Goal: Communication & Community: Answer question/provide support

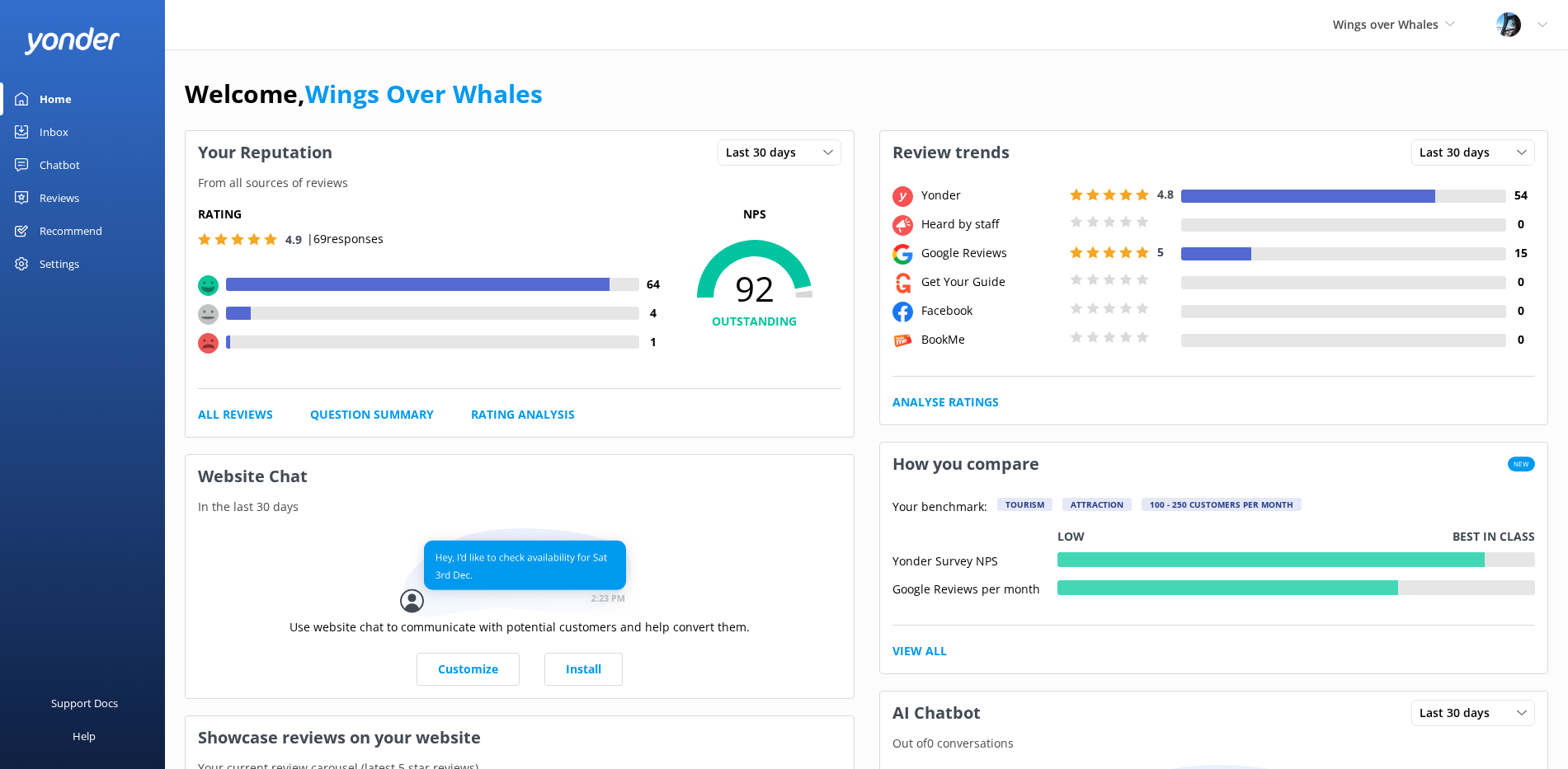
click at [96, 198] on link "Reviews" at bounding box center [82, 197] width 165 height 33
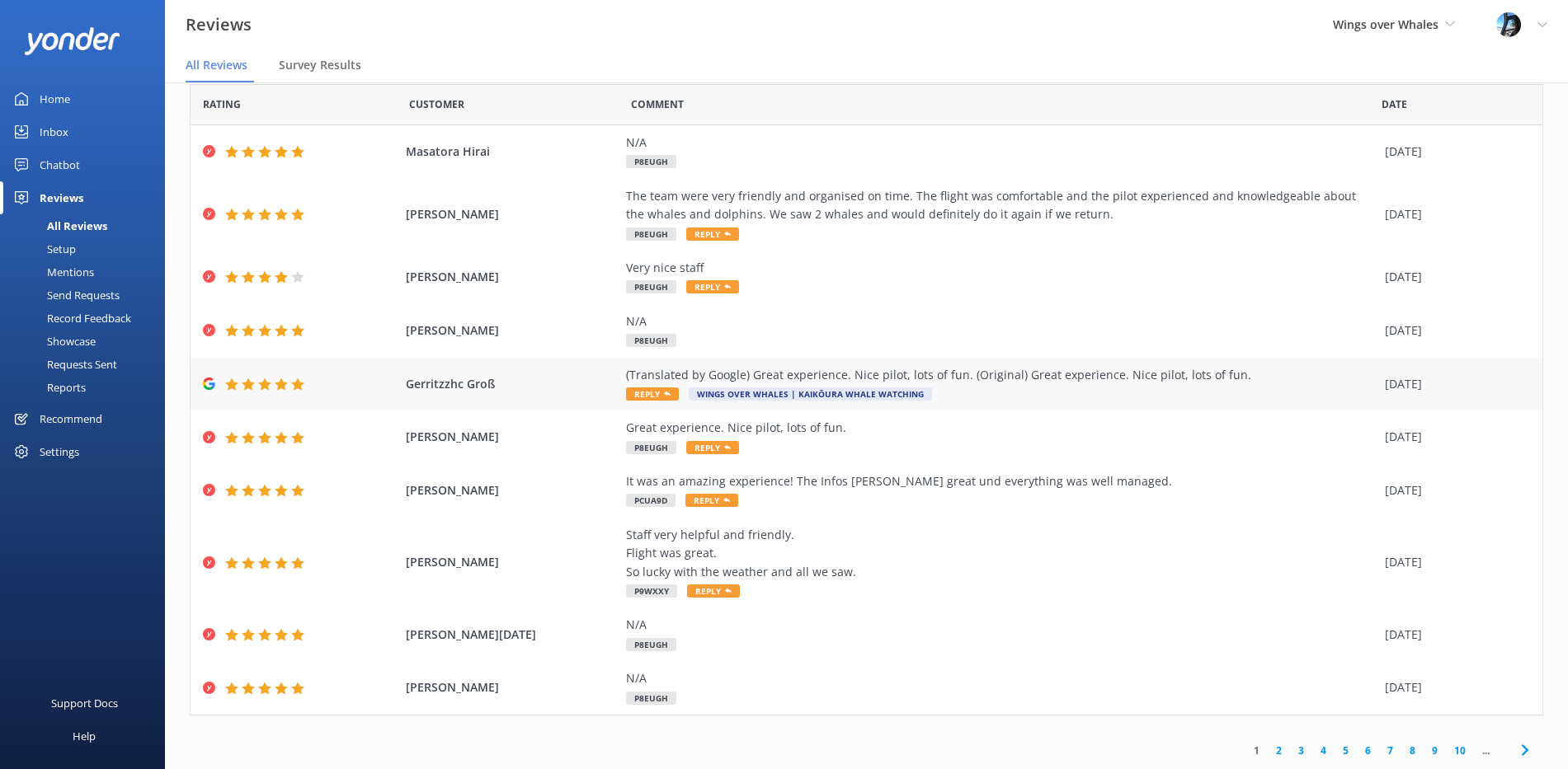
scroll to position [57, 0]
click at [1087, 392] on div "(Translated by Google) Great experience. Nice pilot, lots of fun. (Original) Gr…" at bounding box center [1001, 384] width 750 height 37
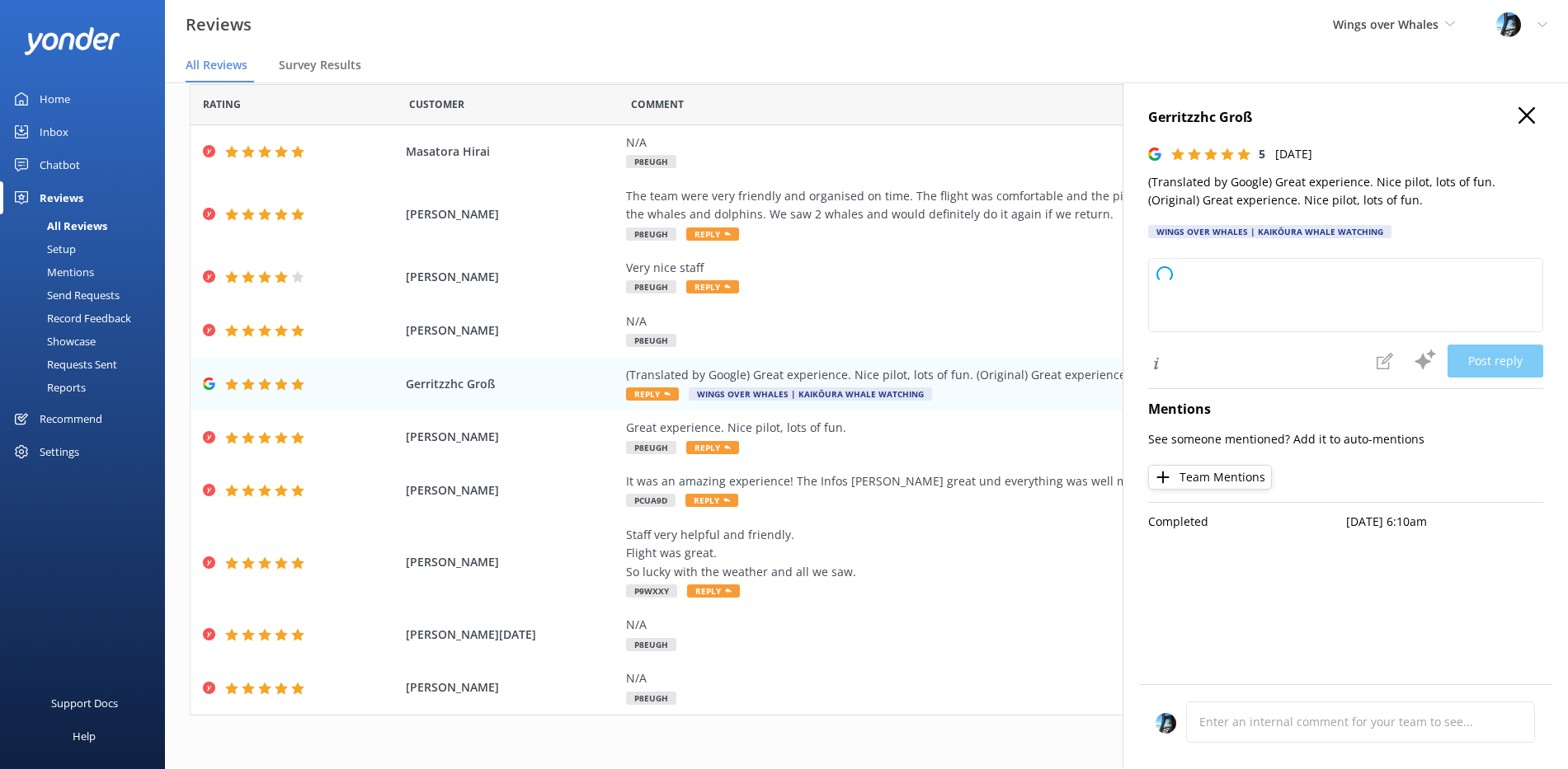
type textarea "Thank you so much for your wonderful review! We’re delighted to hear you had a …"
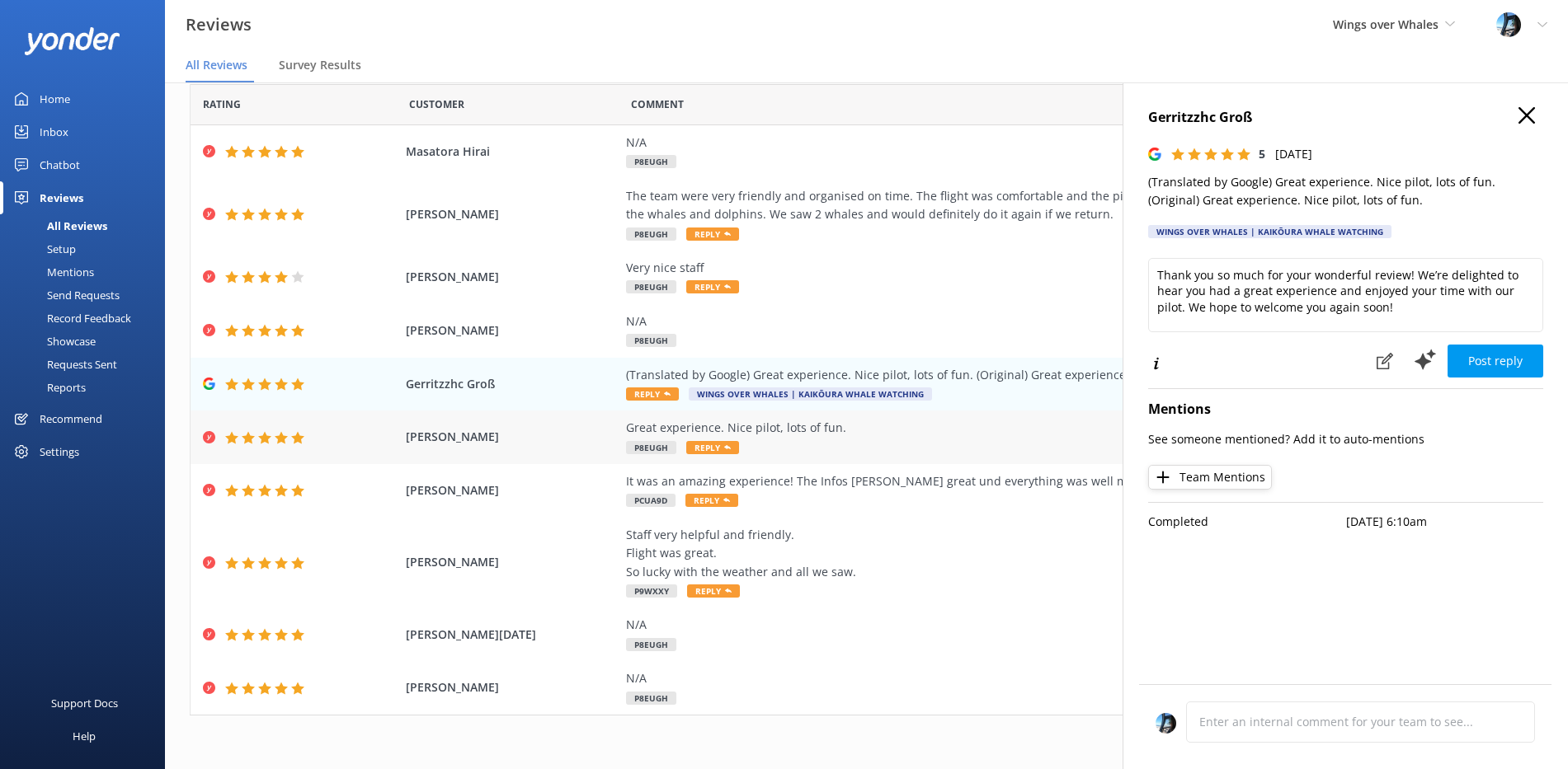
click at [972, 440] on div "Great experience. Nice pilot, lots of fun. P8EUGH Reply" at bounding box center [1001, 437] width 750 height 37
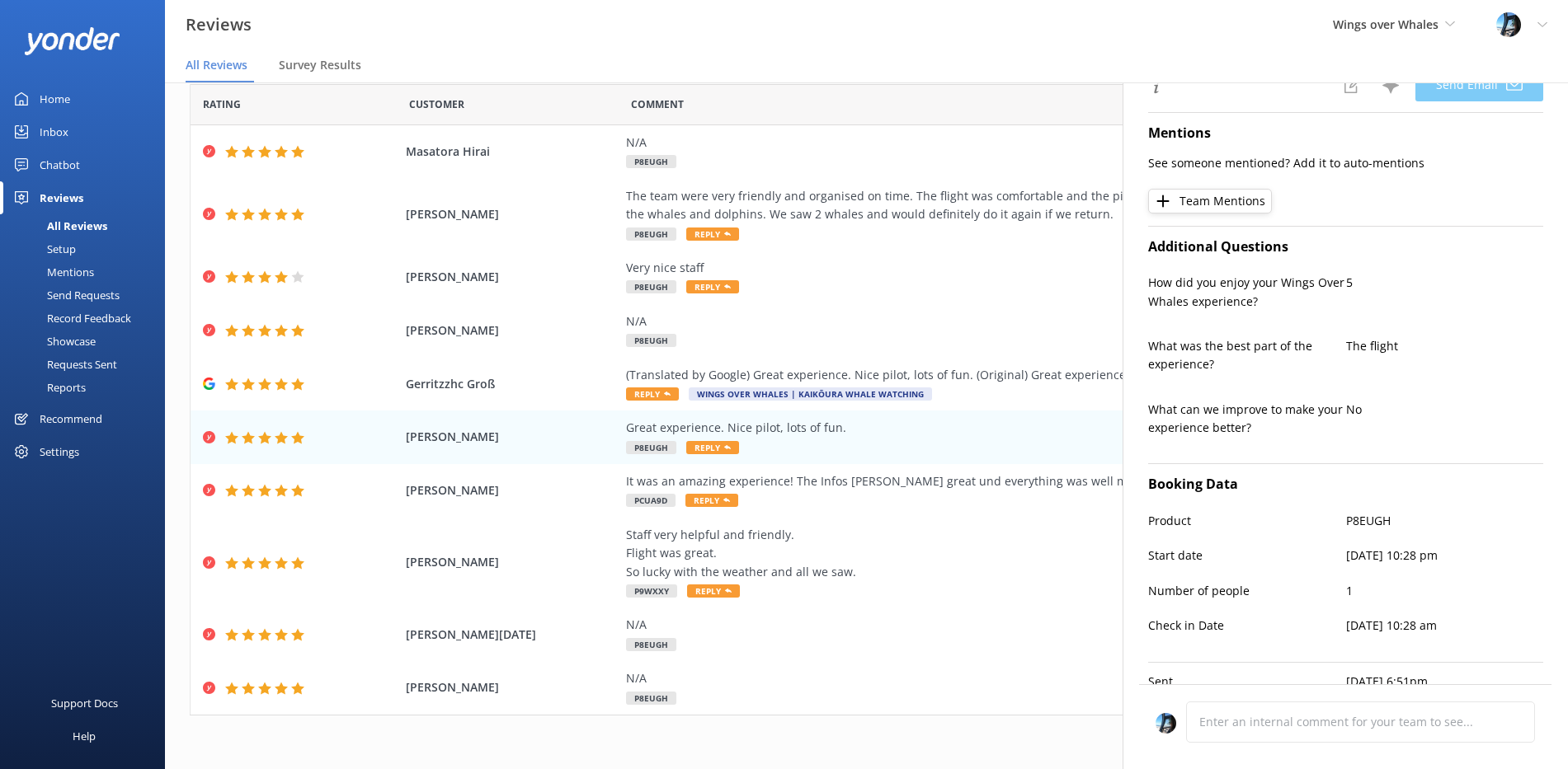
type textarea "Vielen Dank, Dr., für Ihr [PERSON_NAME] Feedback! Es freut uns sehr, dass Sie S…"
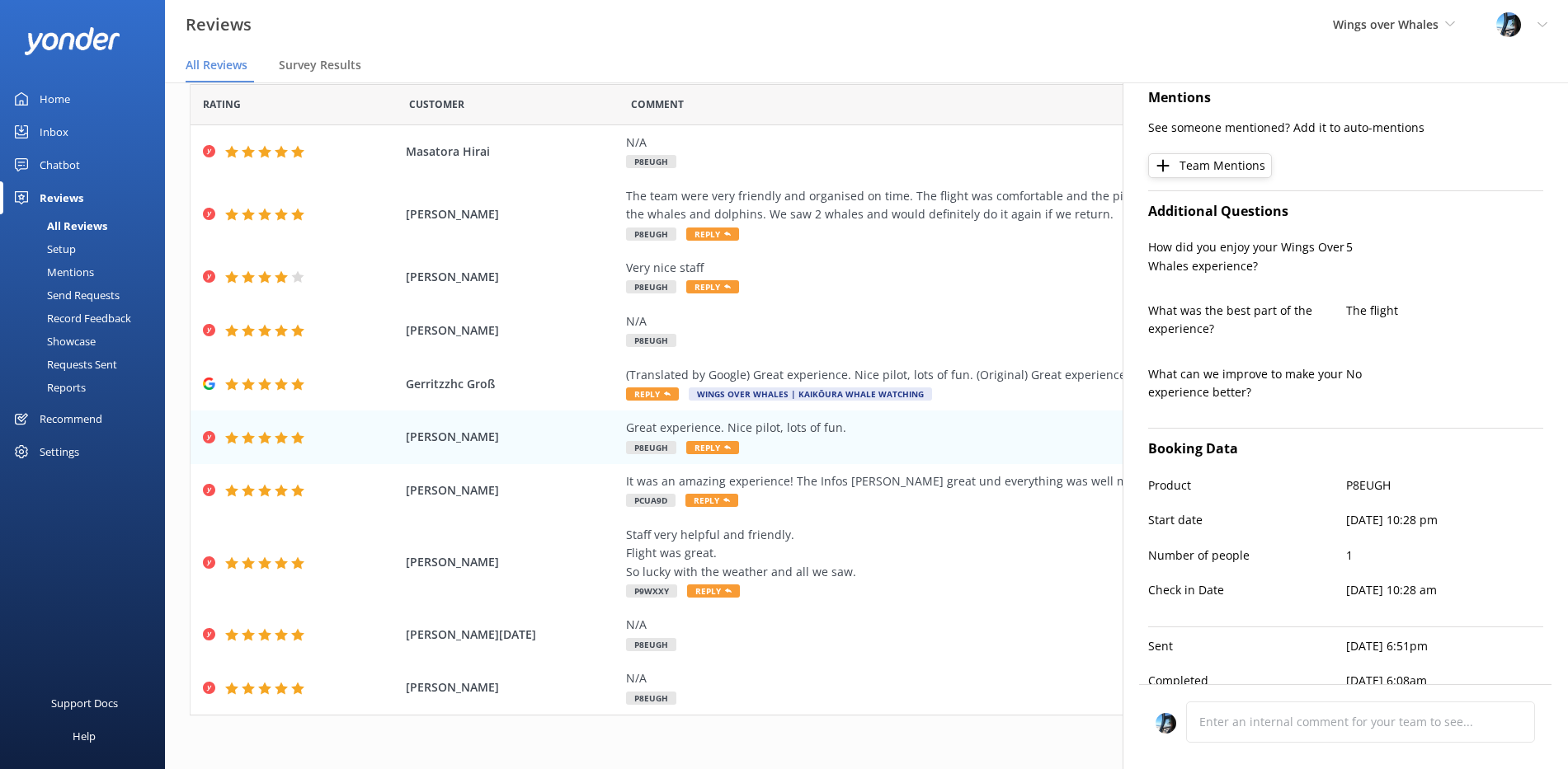
scroll to position [341, 0]
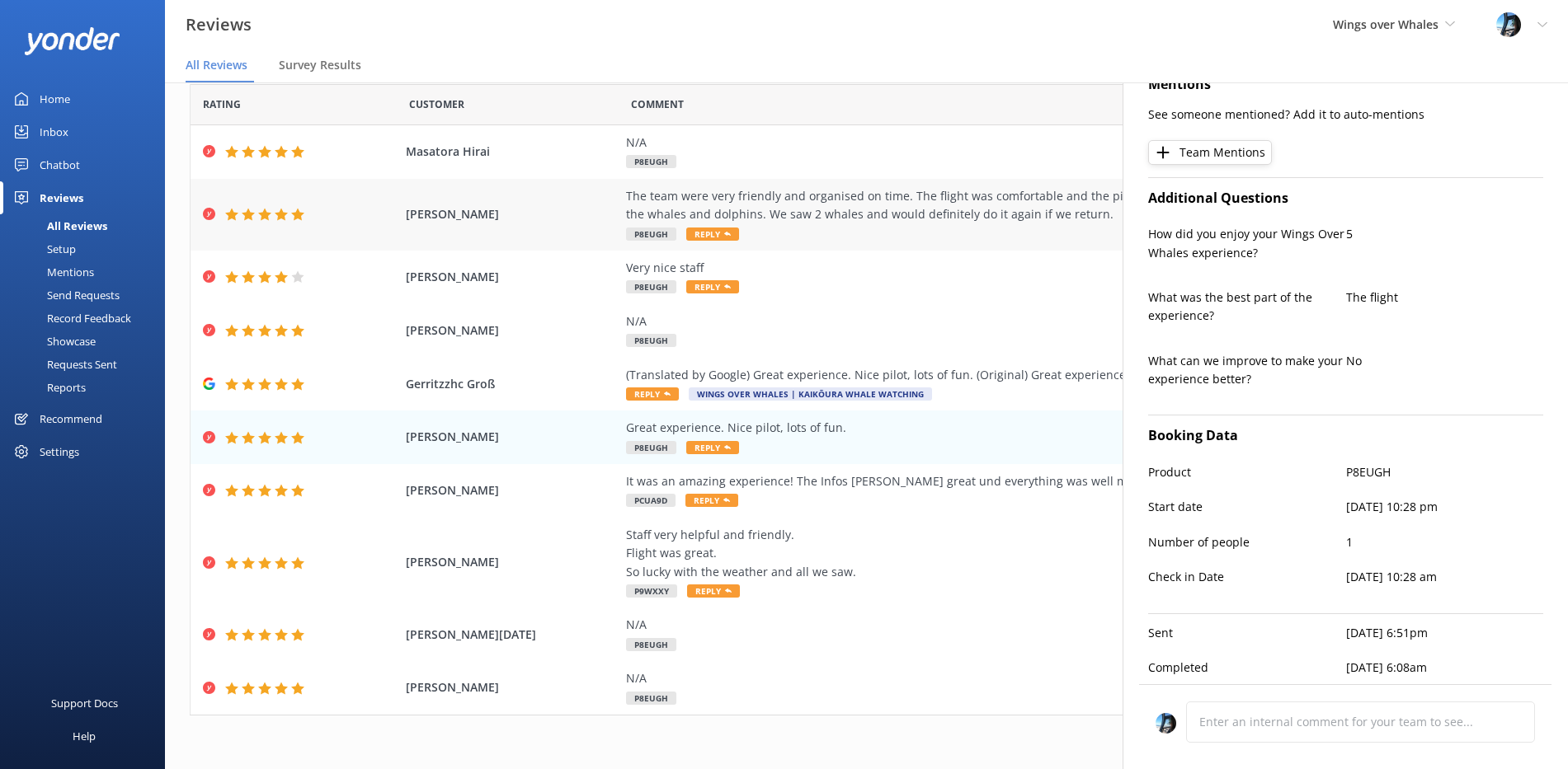
click at [851, 207] on div "The team were very friendly and organised on time. The flight was comfortable a…" at bounding box center [1001, 206] width 750 height 37
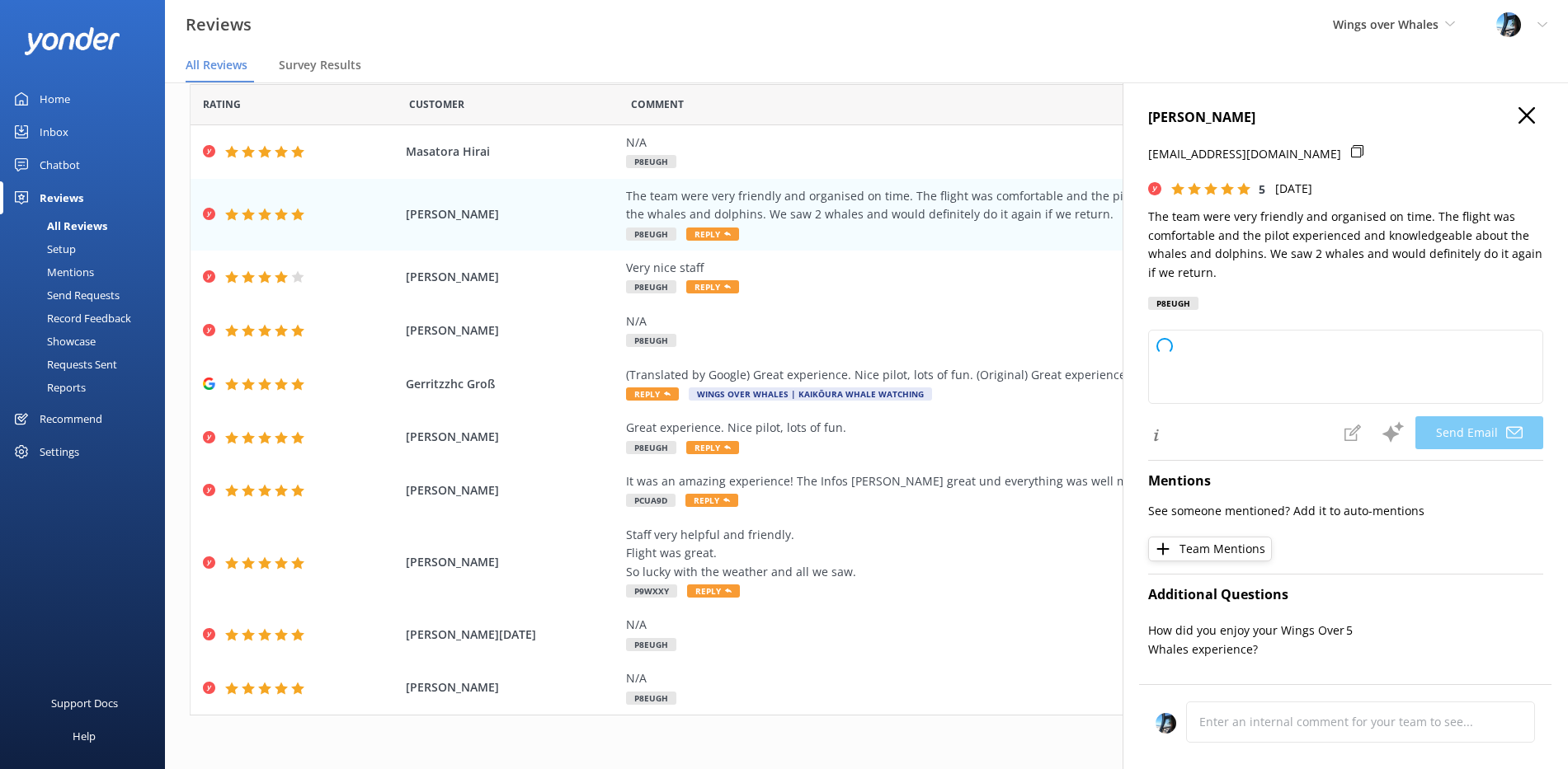
type textarea "Thank you so much for your wonderful review, [PERSON_NAME]! We're delighted to …"
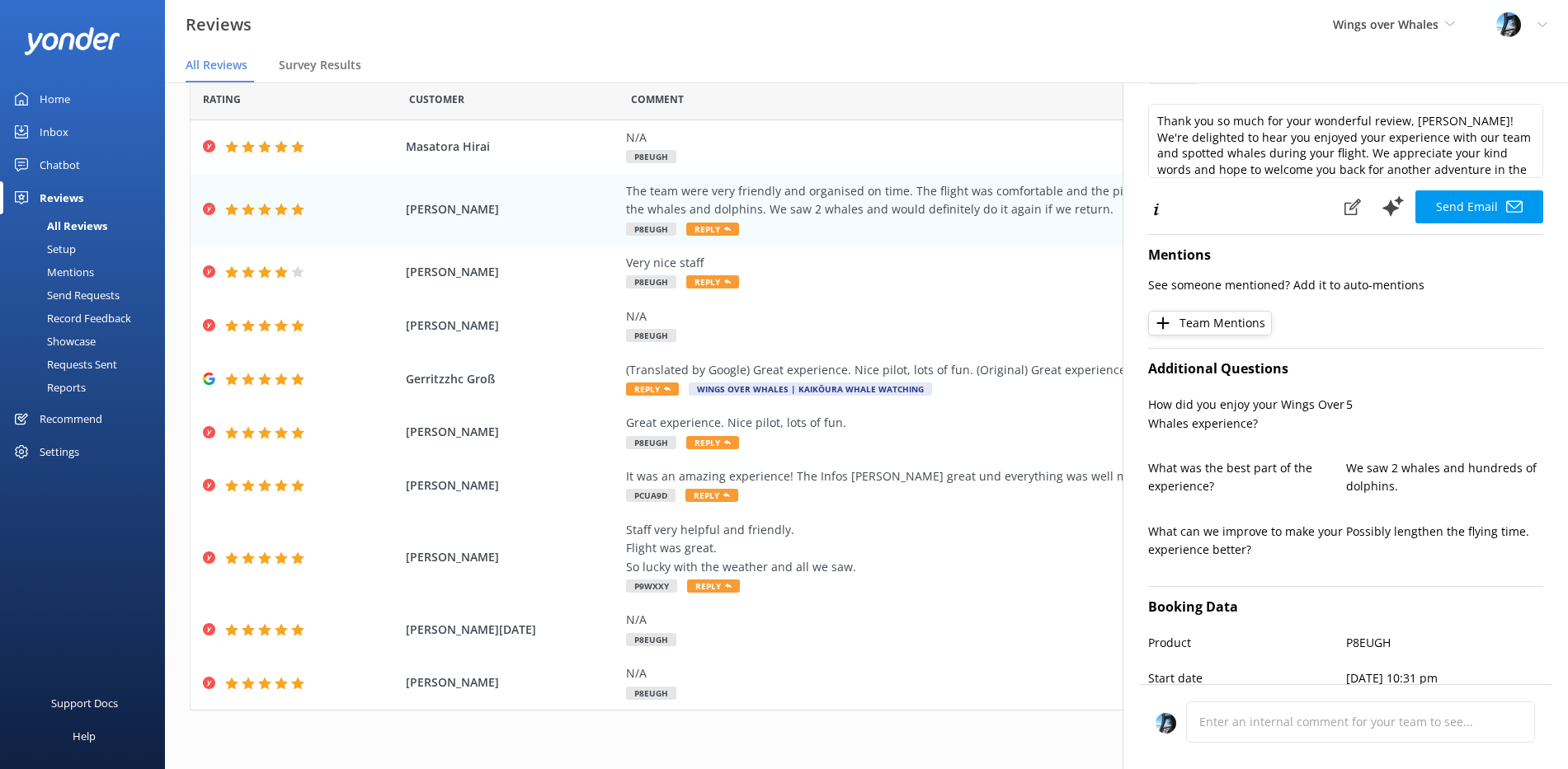
scroll to position [0, 0]
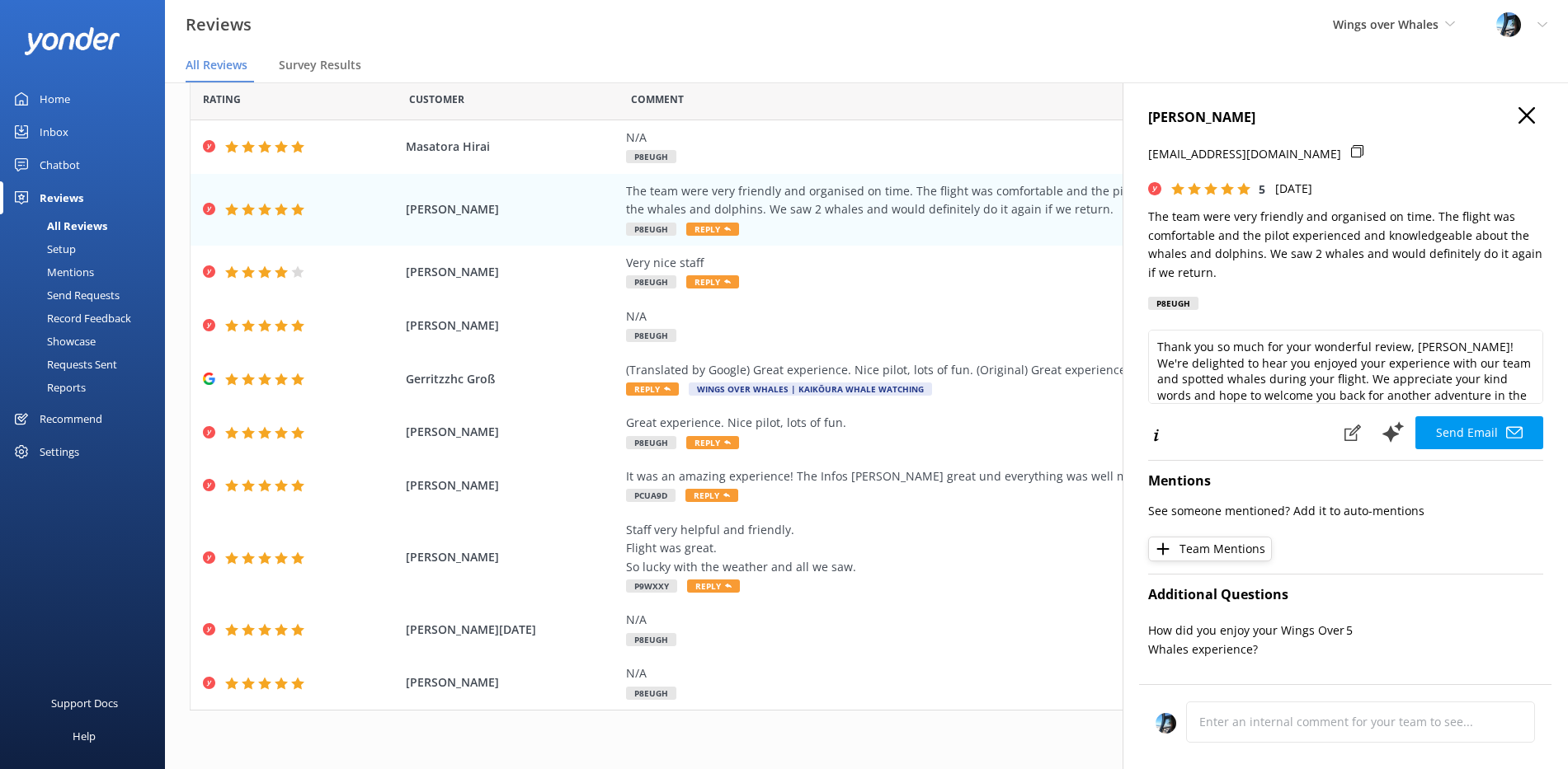
click at [1524, 120] on icon at bounding box center [1526, 116] width 16 height 16
